Goal: Task Accomplishment & Management: Use online tool/utility

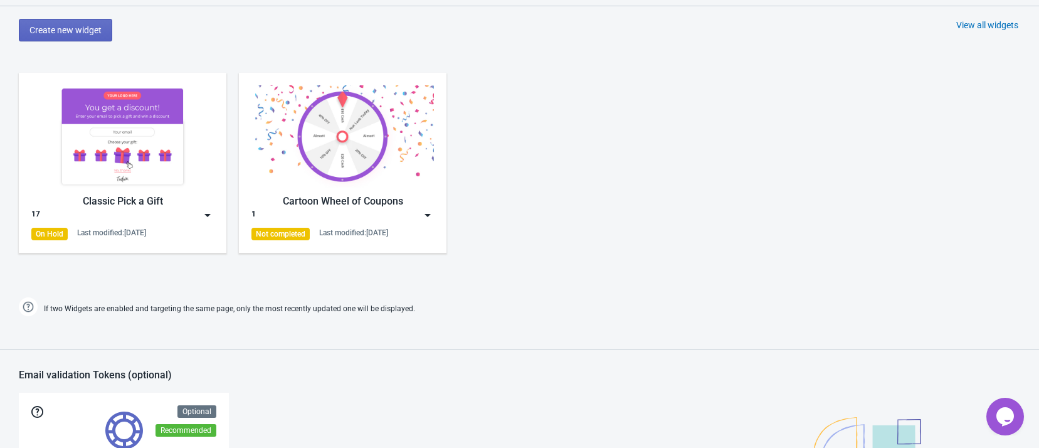
scroll to position [658, 0]
click at [124, 147] on img at bounding box center [122, 136] width 182 height 102
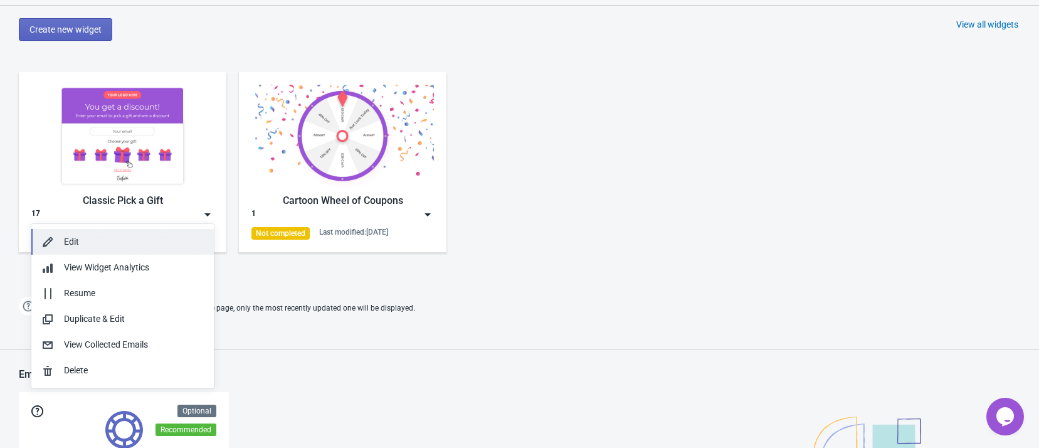
click at [140, 229] on button "Edit" at bounding box center [122, 242] width 182 height 26
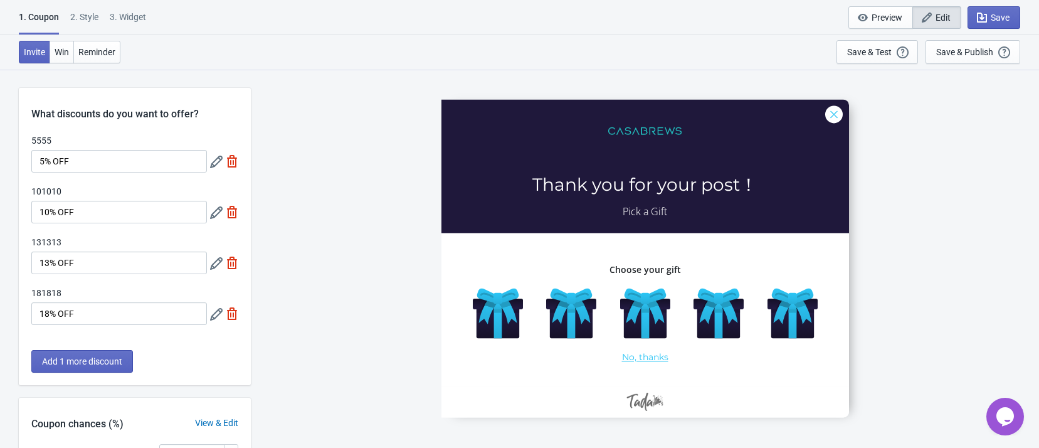
click at [215, 161] on icon at bounding box center [216, 161] width 13 height 13
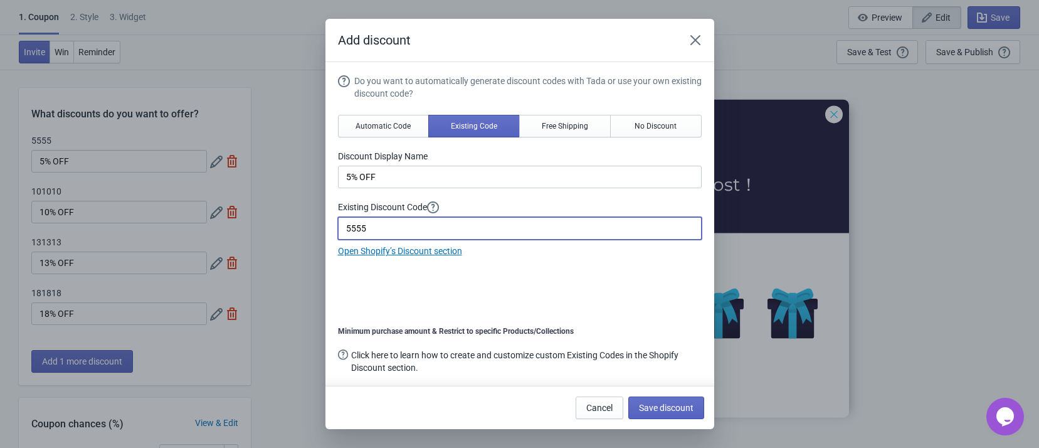
drag, startPoint x: 406, startPoint y: 226, endPoint x: 243, endPoint y: 223, distance: 163.1
click at [243, 223] on div "Add discount Do you want to automatically generate discount codes with Tada or …" at bounding box center [519, 224] width 1039 height 410
paste input "CoffeeCorner-"
type input "CoffeeCorner-5"
click at [368, 288] on div "Do you want to automatically generate discount codes with Tada or use your own …" at bounding box center [520, 225] width 364 height 301
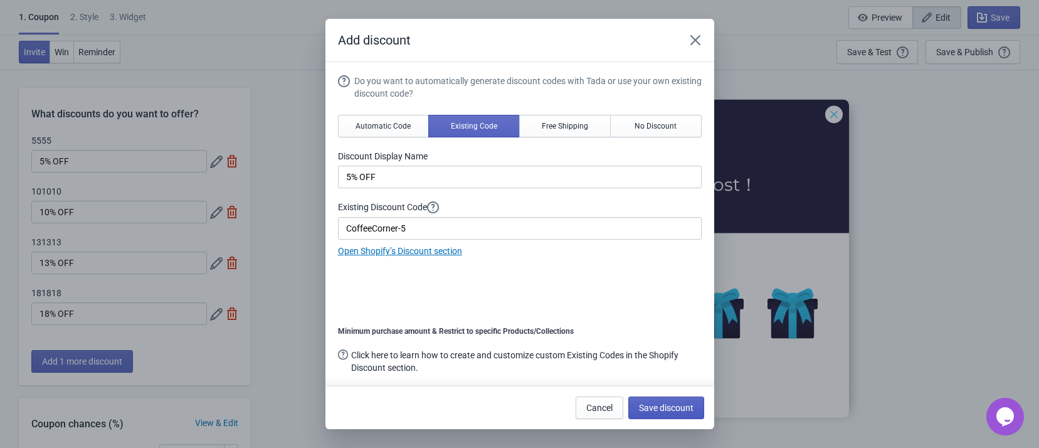
click at [649, 406] on span "Save discount" at bounding box center [666, 408] width 55 height 10
type input "CoffeeCorner-5"
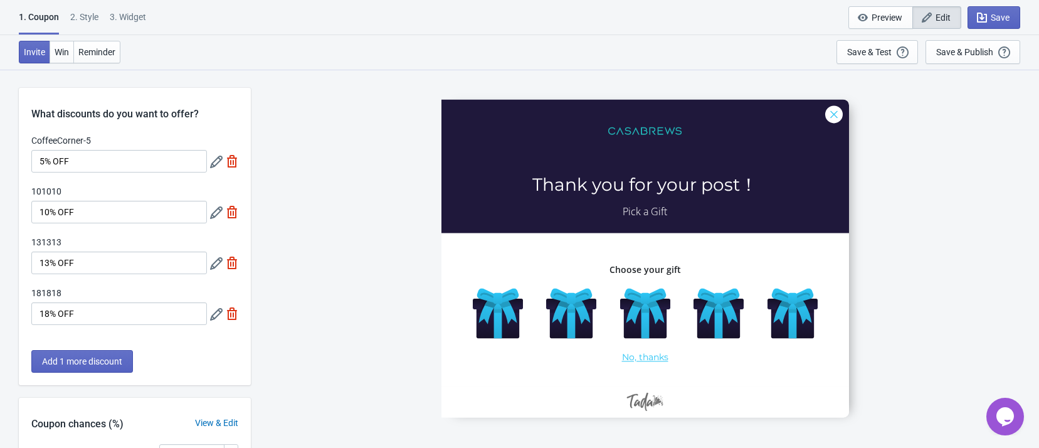
click at [218, 215] on icon at bounding box center [216, 212] width 13 height 13
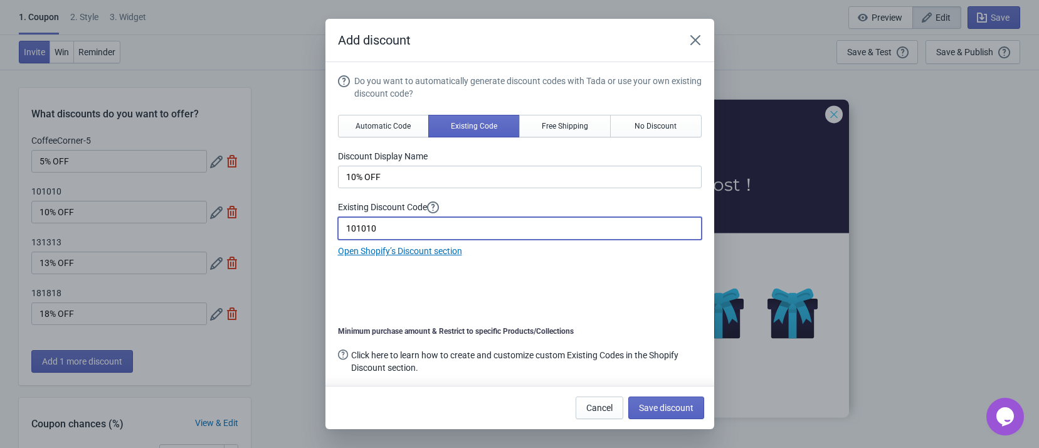
drag, startPoint x: 424, startPoint y: 226, endPoint x: 256, endPoint y: 219, distance: 168.2
click at [256, 219] on div "Add discount Do you want to automatically generate discount codes with Tada or …" at bounding box center [519, 224] width 1039 height 410
paste input "CoffeeCorner-"
type input "CoffeeCorner-10"
drag, startPoint x: 506, startPoint y: 302, endPoint x: 514, endPoint y: 305, distance: 8.7
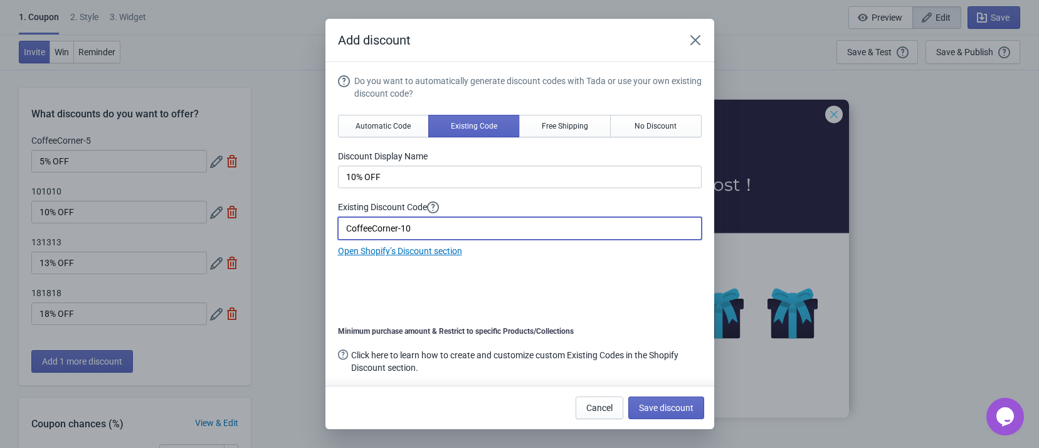
click at [507, 302] on div "Do you want to automatically generate discount codes with Tada or use your own …" at bounding box center [520, 225] width 364 height 301
drag, startPoint x: 658, startPoint y: 412, endPoint x: 656, endPoint y: 405, distance: 7.0
click at [656, 405] on button "Save discount" at bounding box center [666, 407] width 76 height 23
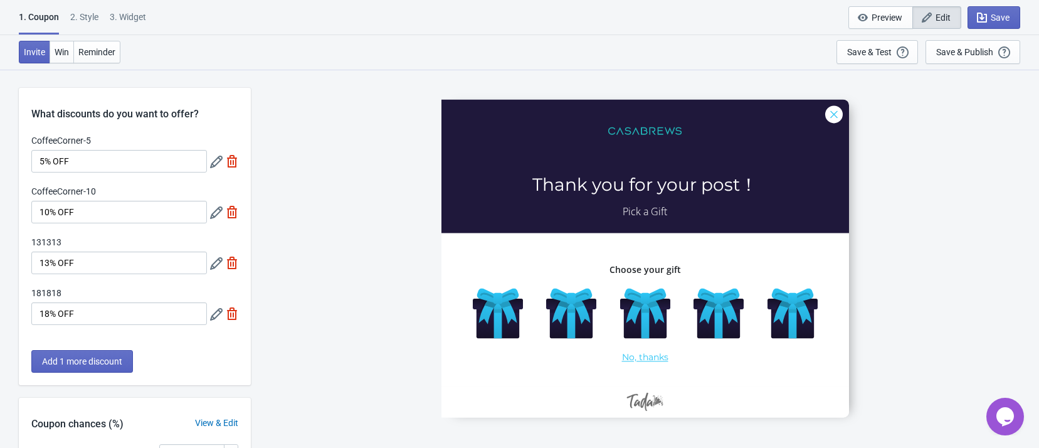
click at [167, 277] on div "CoffeeCorner-5 5% OFF CoffeeCorner-10 10% OFF 131313 13% OFF 181818 18% OFF" at bounding box center [135, 235] width 232 height 203
click at [214, 270] on div at bounding box center [224, 262] width 28 height 23
click at [214, 264] on icon at bounding box center [216, 263] width 13 height 13
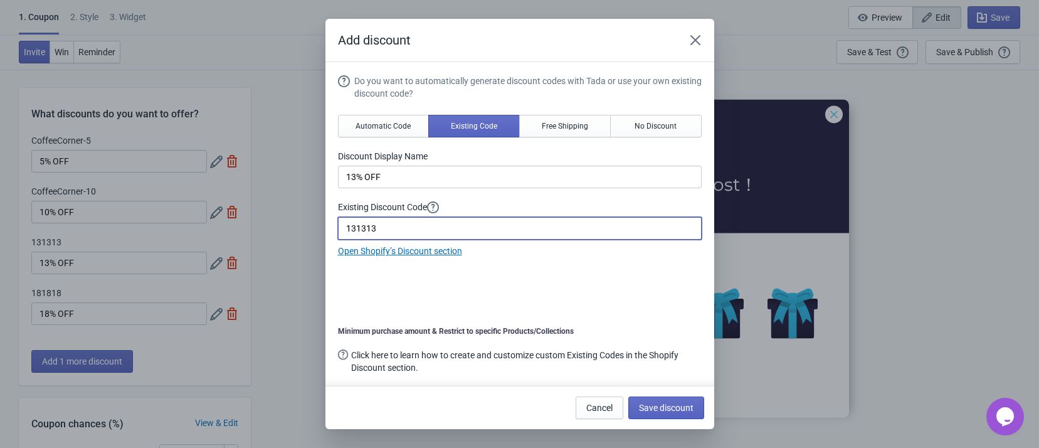
drag, startPoint x: 363, startPoint y: 223, endPoint x: 217, endPoint y: 213, distance: 146.4
click at [217, 213] on div "Add discount Do you want to automatically generate discount codes with Tada or …" at bounding box center [519, 224] width 1039 height 410
paste input "CoffeeCorner-15"
type input "CoffeeCorner-15"
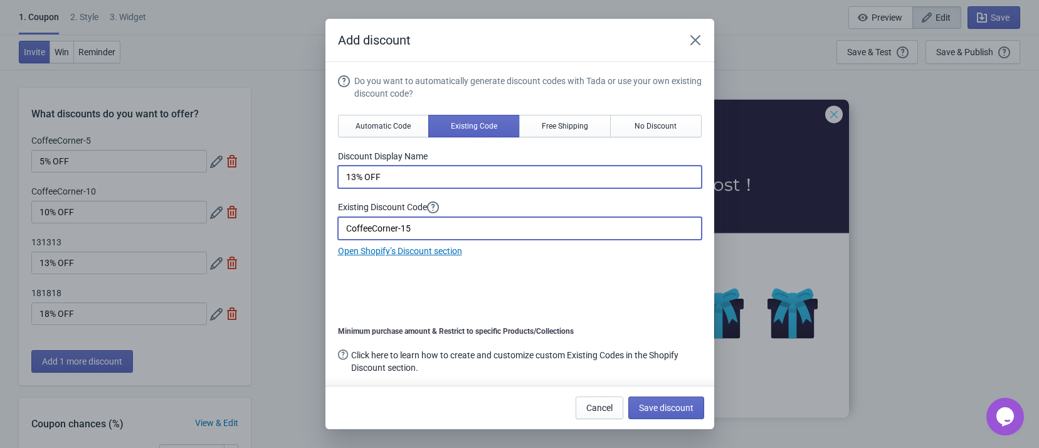
click at [354, 176] on input "13% OFF" at bounding box center [520, 177] width 364 height 23
type input "15% OFF"
click at [664, 403] on span "Save discount" at bounding box center [666, 408] width 55 height 10
type input "15% OFF"
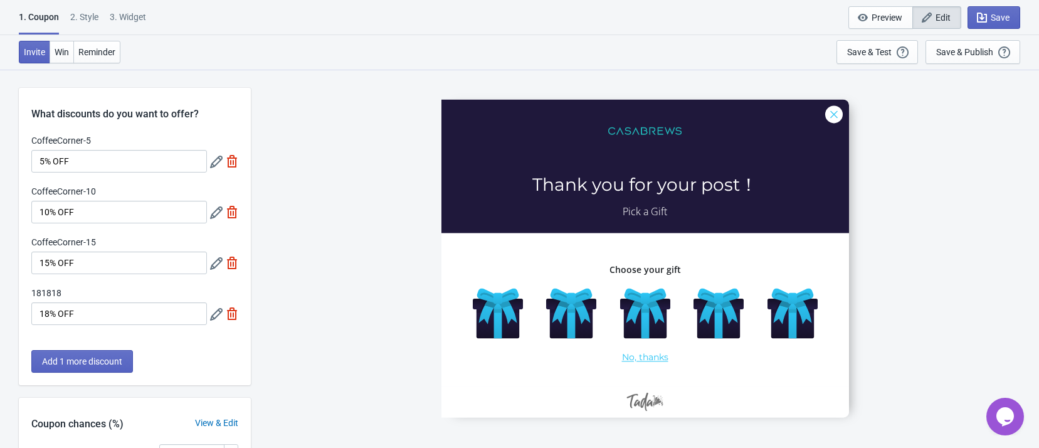
click at [220, 312] on icon at bounding box center [216, 314] width 13 height 13
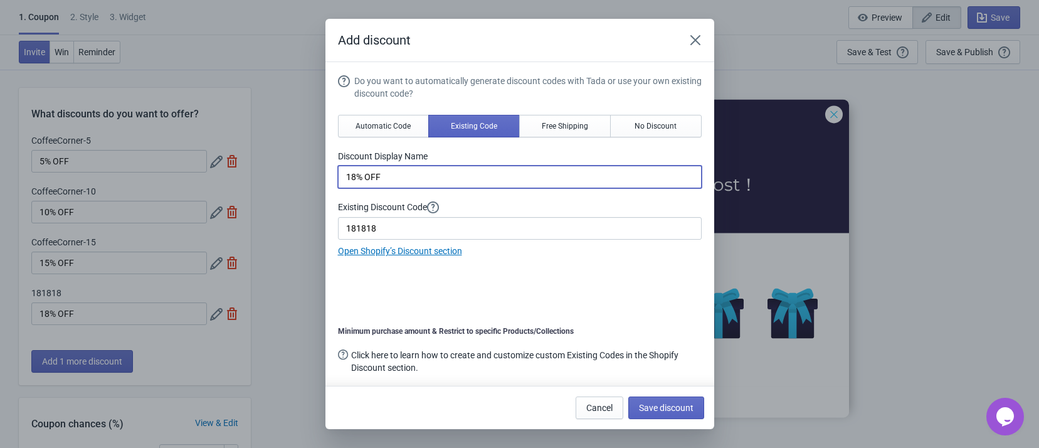
drag, startPoint x: 353, startPoint y: 175, endPoint x: 341, endPoint y: 171, distance: 12.5
click at [341, 171] on input "18% OFF" at bounding box center [520, 177] width 364 height 23
type input "20%OFF"
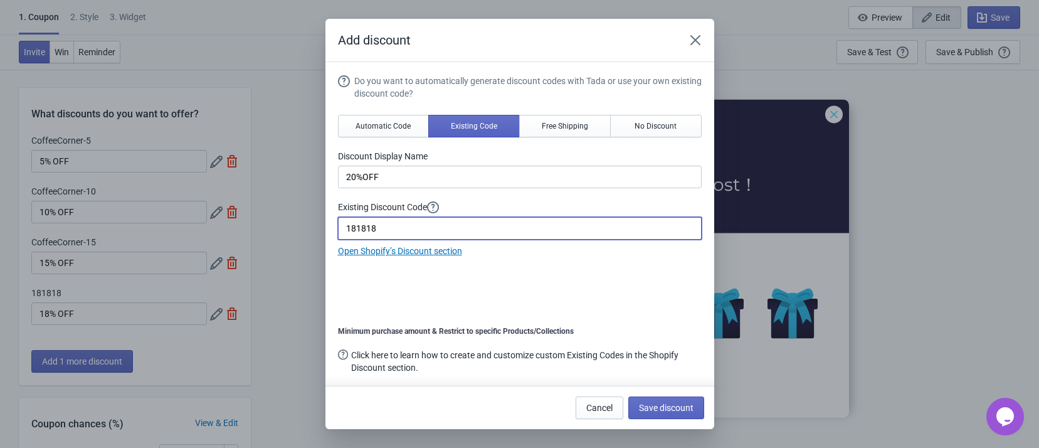
drag, startPoint x: 389, startPoint y: 226, endPoint x: 300, endPoint y: 218, distance: 88.8
click at [300, 218] on div "Add discount Do you want to automatically generate discount codes with Tada or …" at bounding box center [519, 224] width 1039 height 410
paste input "CoffeeCorner-20"
type input "CoffeeCorner-20"
drag, startPoint x: 431, startPoint y: 285, endPoint x: 456, endPoint y: 305, distance: 33.0
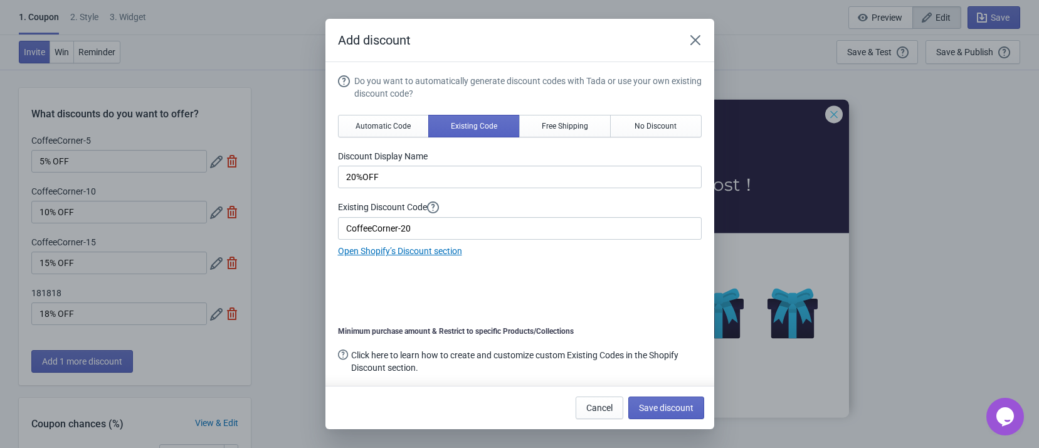
click at [431, 285] on div "Do you want to automatically generate discount codes with Tada or use your own …" at bounding box center [520, 225] width 364 height 301
click at [650, 409] on span "Save discount" at bounding box center [666, 408] width 55 height 10
type input "20%OFF"
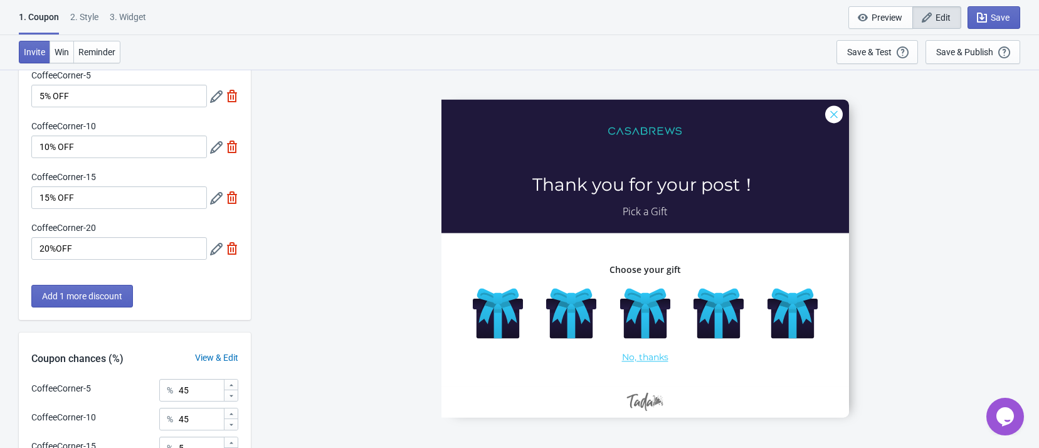
scroll to position [94, 0]
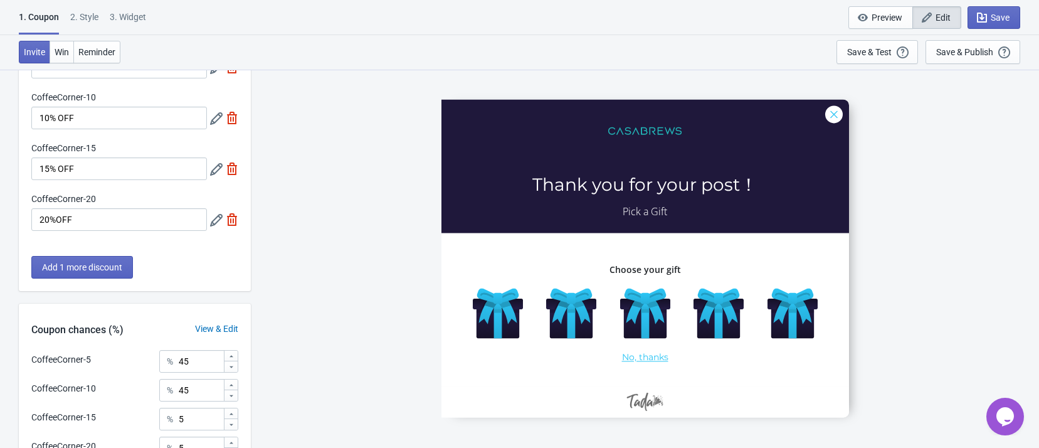
click at [343, 283] on div "CoffeeCorner-5 Thank you for your post！ Pick a Gift Choose your gift No, thanks" at bounding box center [645, 258] width 776 height 378
click at [58, 48] on span "Win" at bounding box center [62, 52] width 14 height 10
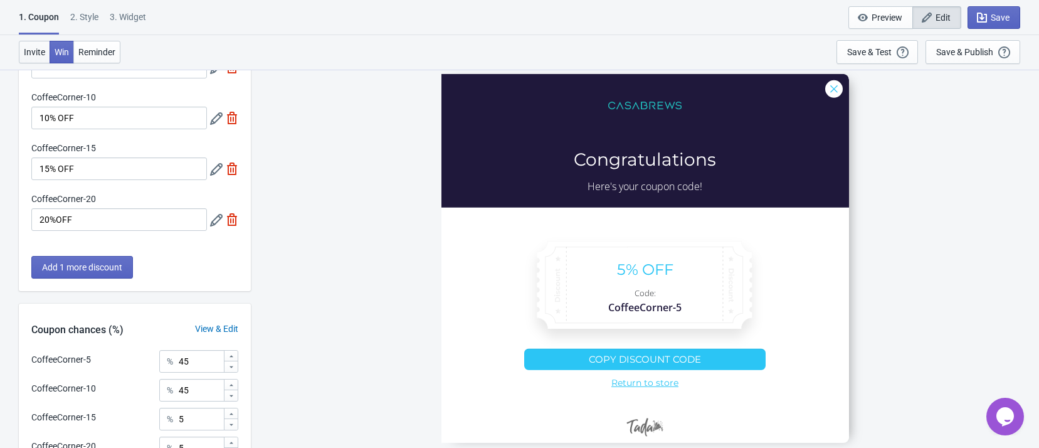
click at [34, 50] on span "Invite" at bounding box center [34, 52] width 21 height 10
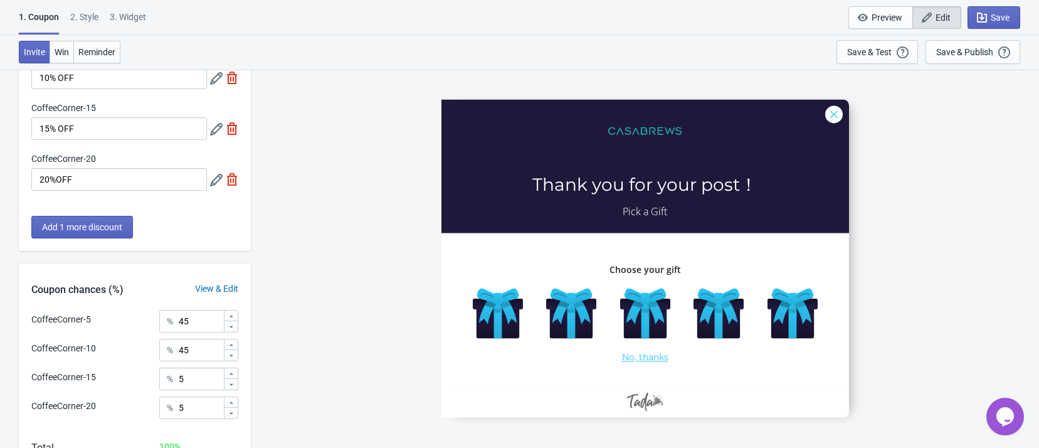
scroll to position [221, 0]
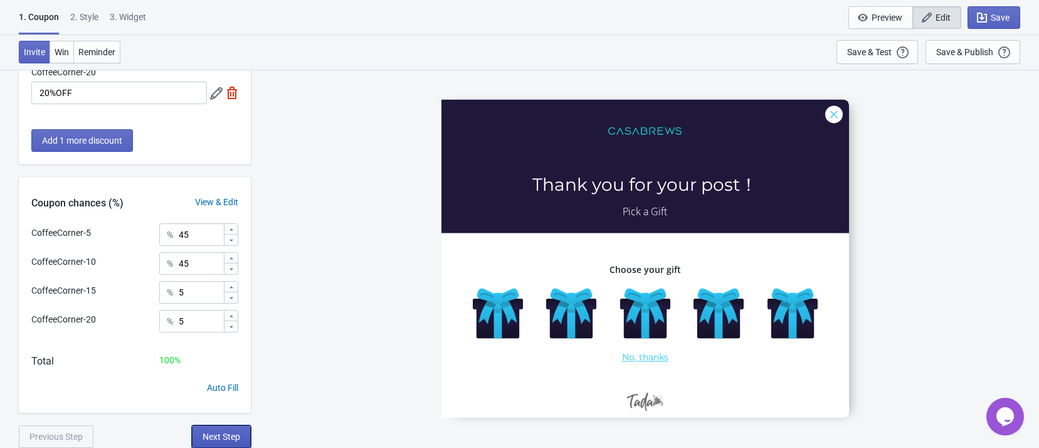
click at [228, 434] on span "Next Step" at bounding box center [222, 436] width 38 height 10
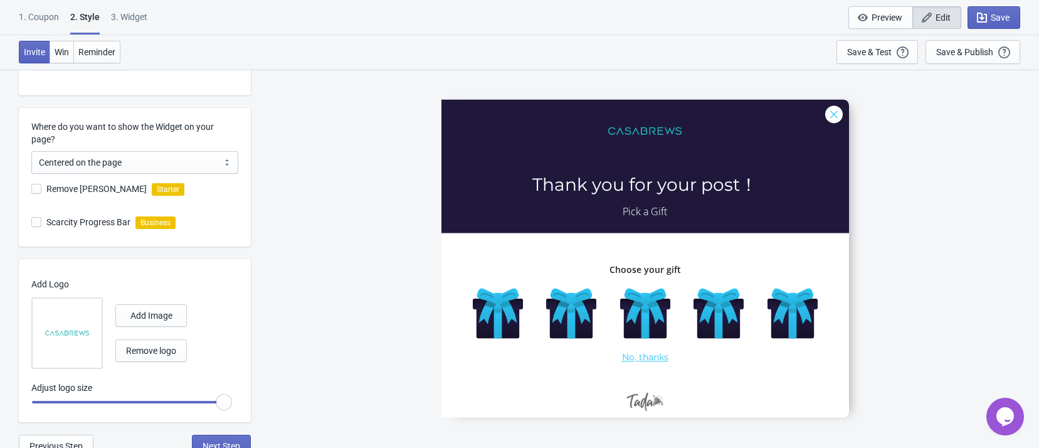
scroll to position [310, 0]
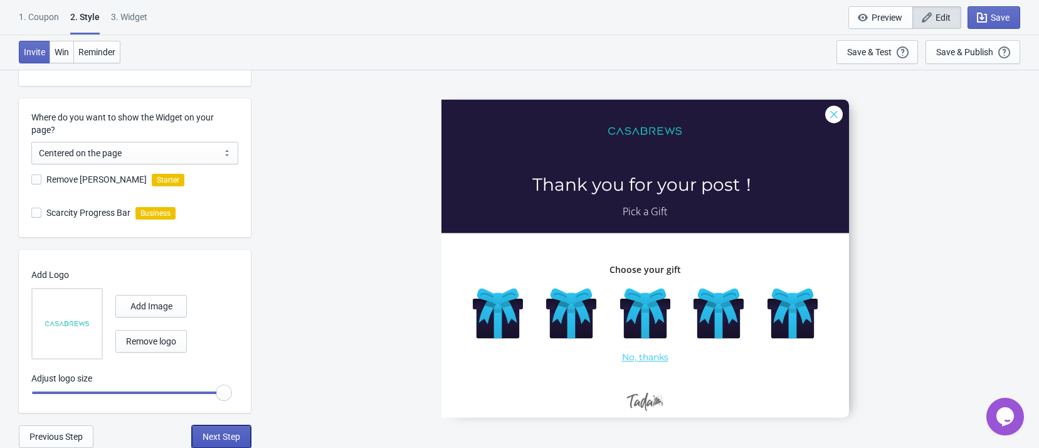
click at [232, 441] on button "Next Step" at bounding box center [221, 436] width 59 height 23
select select "once"
select select "left"
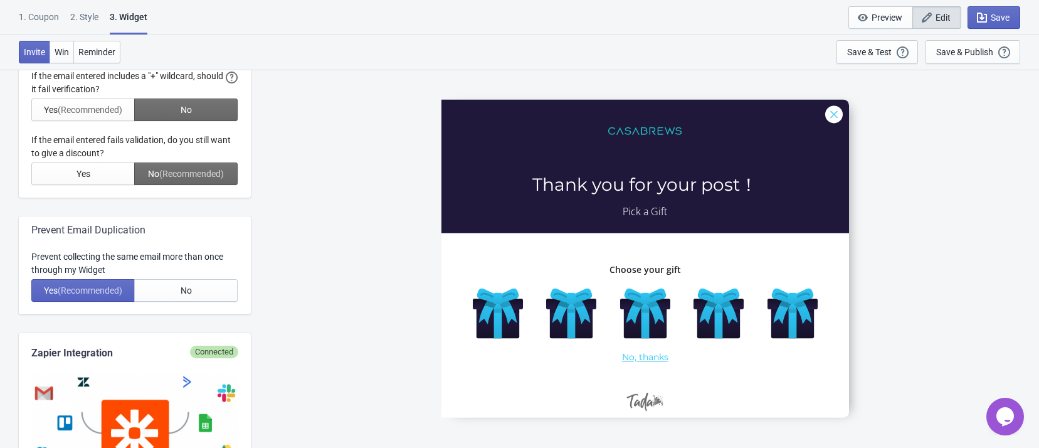
scroll to position [0, 0]
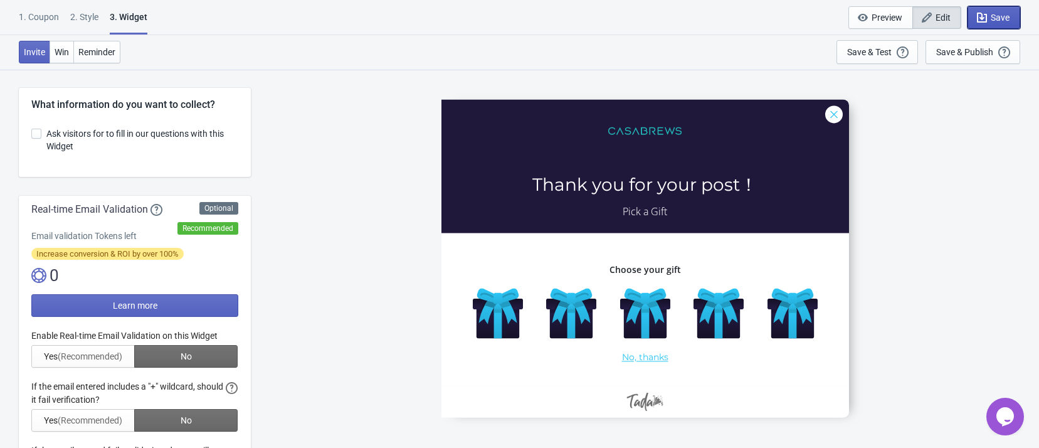
click at [988, 15] on icon "button" at bounding box center [982, 17] width 13 height 13
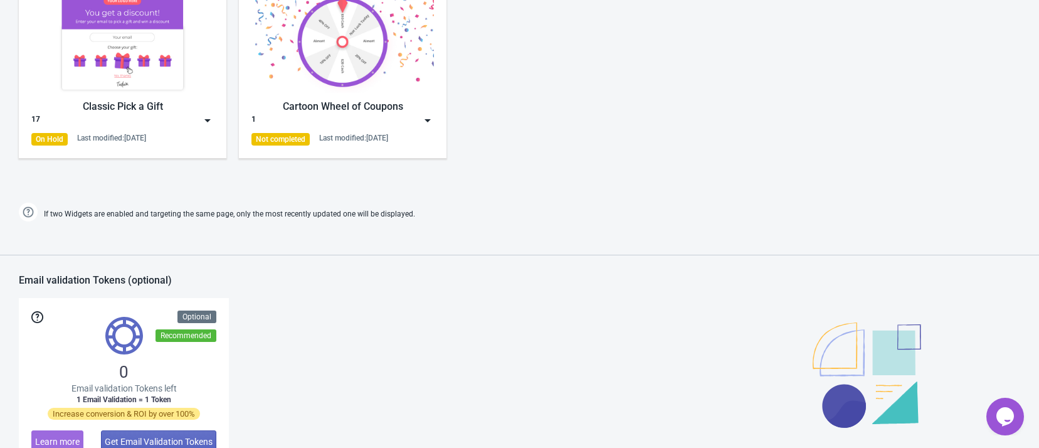
scroll to position [470, 0]
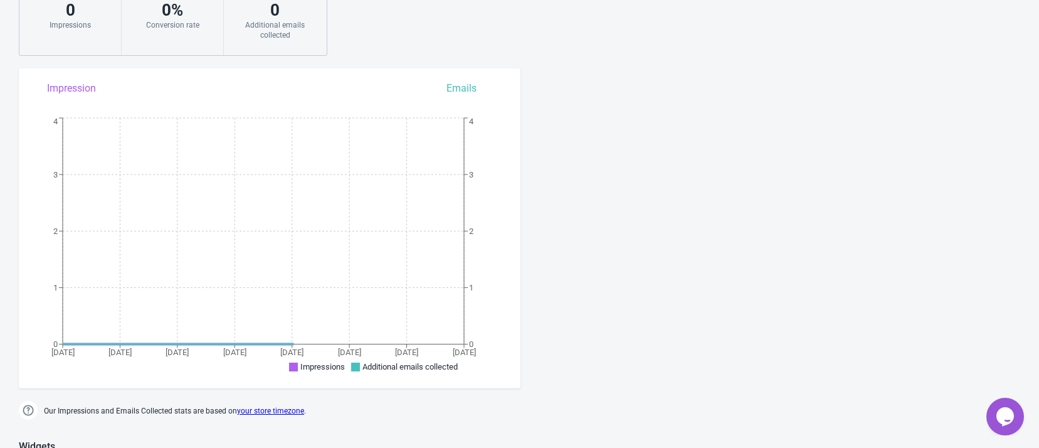
scroll to position [470, 0]
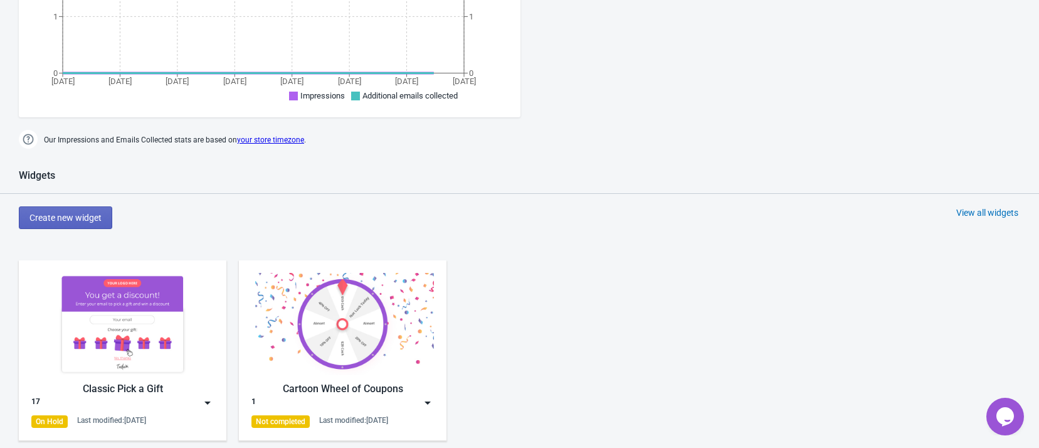
click at [127, 307] on img at bounding box center [122, 324] width 182 height 102
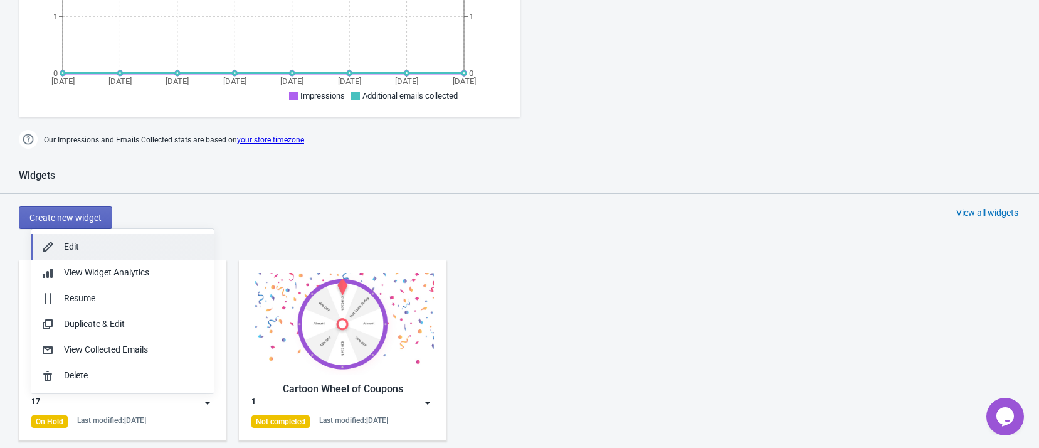
click at [140, 239] on button "Edit" at bounding box center [122, 247] width 182 height 26
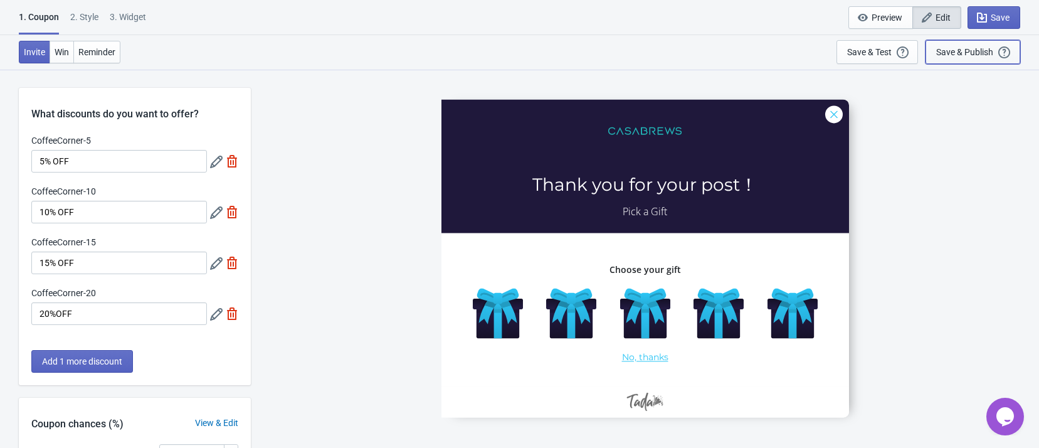
click at [992, 57] on div "Save & Publish This option will save your Widget so that it will be visible to …" at bounding box center [972, 52] width 73 height 14
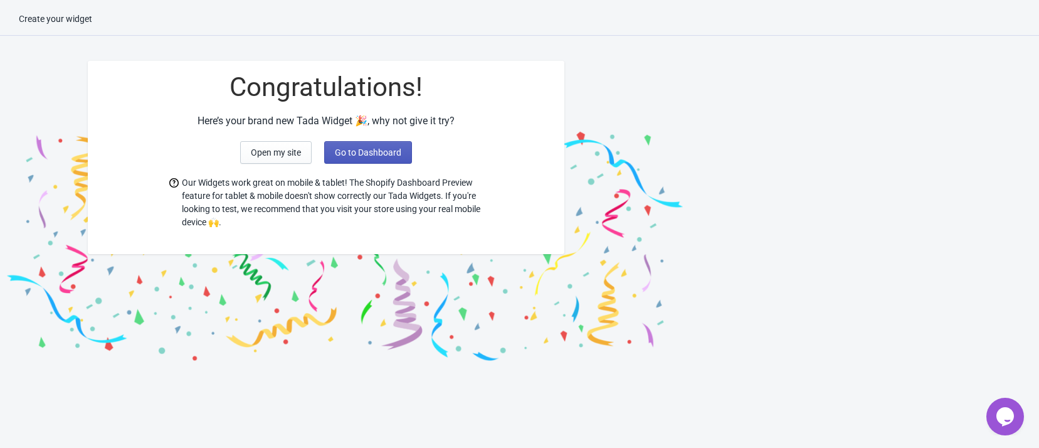
click at [374, 159] on button "Go to Dashboard" at bounding box center [368, 152] width 88 height 23
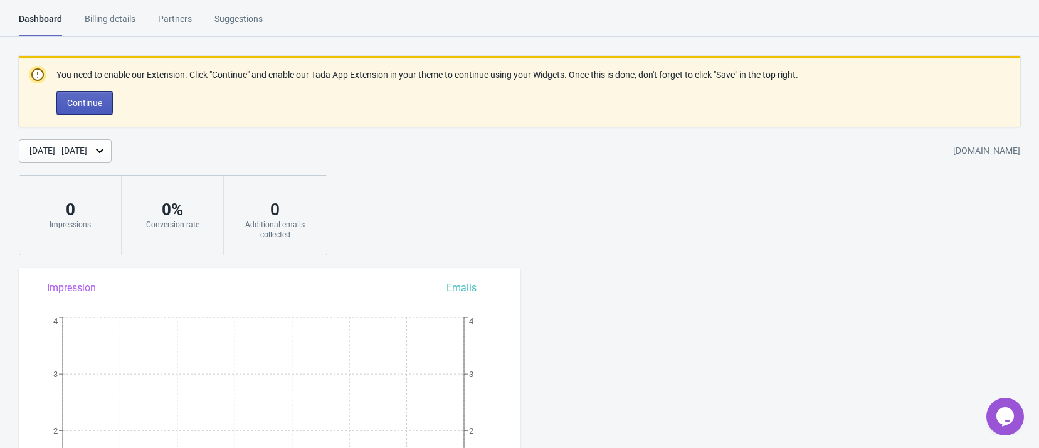
click at [95, 100] on span "Continue" at bounding box center [84, 103] width 35 height 10
